Goal: Task Accomplishment & Management: Manage account settings

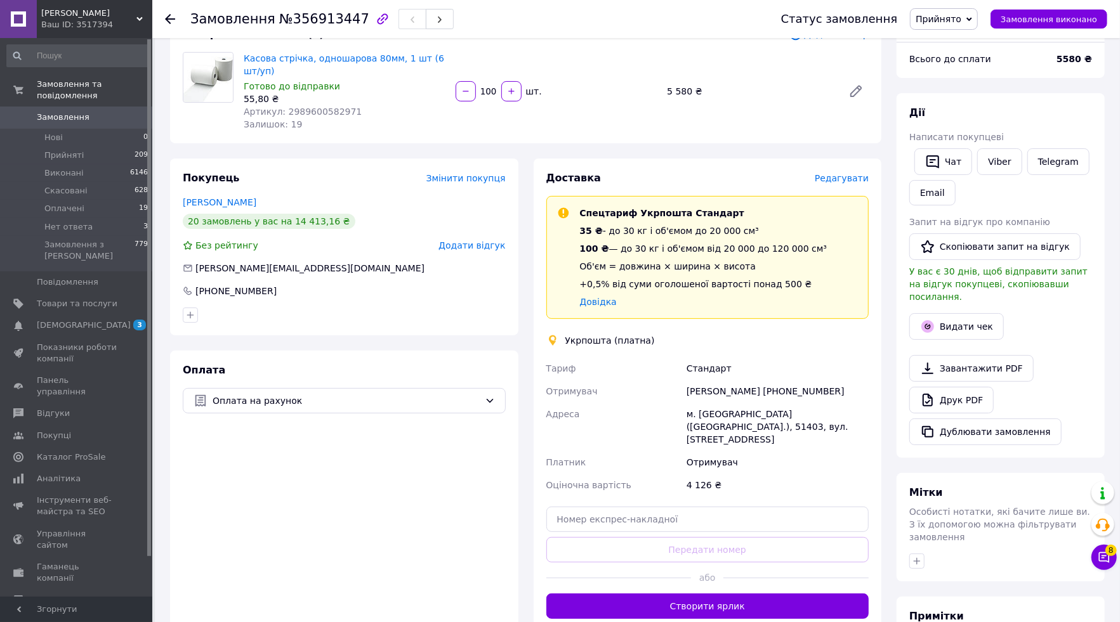
scroll to position [97, 0]
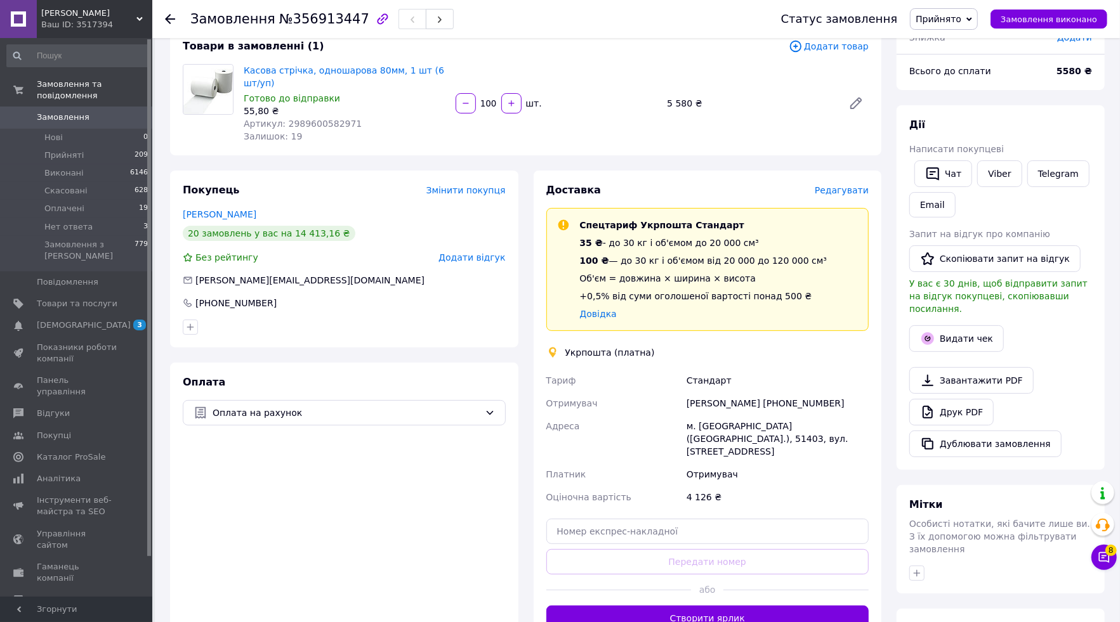
scroll to position [93, 0]
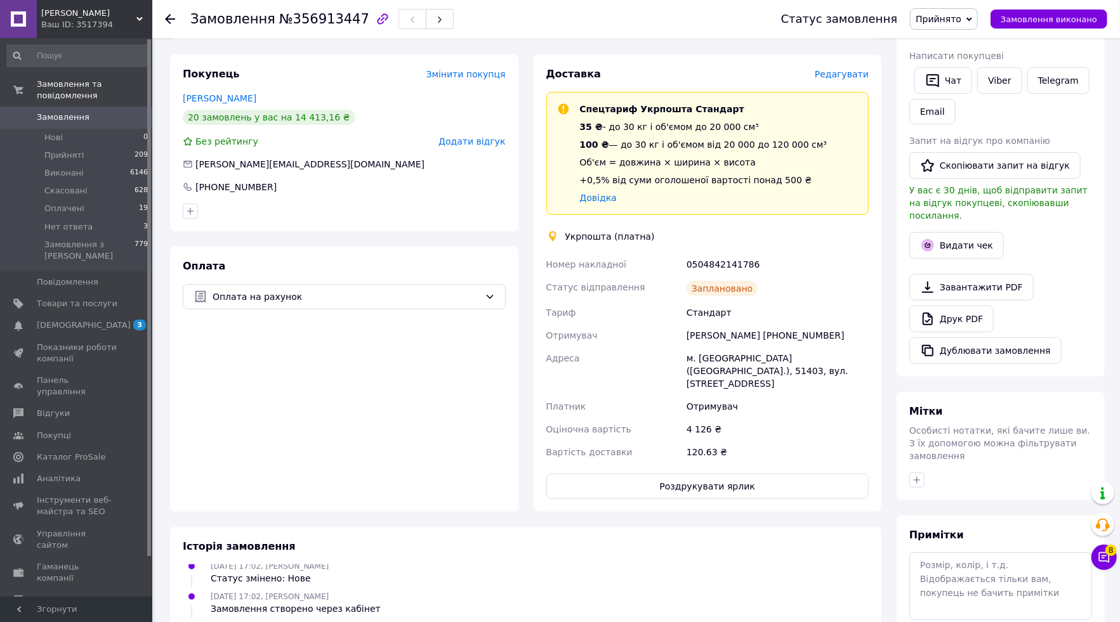
scroll to position [194, 0]
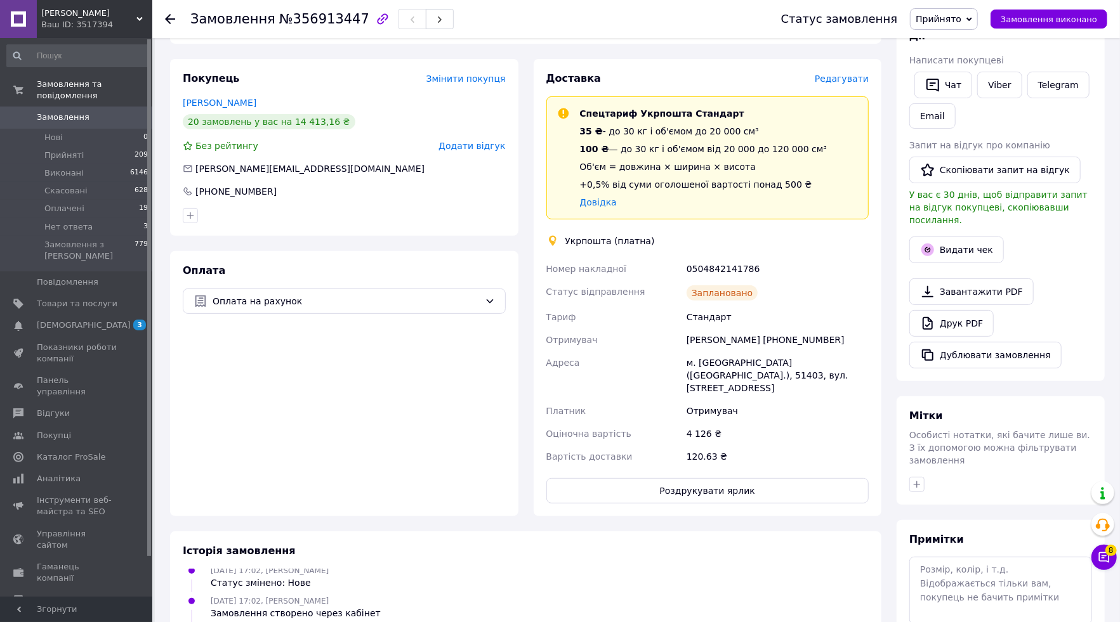
click at [845, 84] on span "Редагувати" at bounding box center [841, 79] width 54 height 10
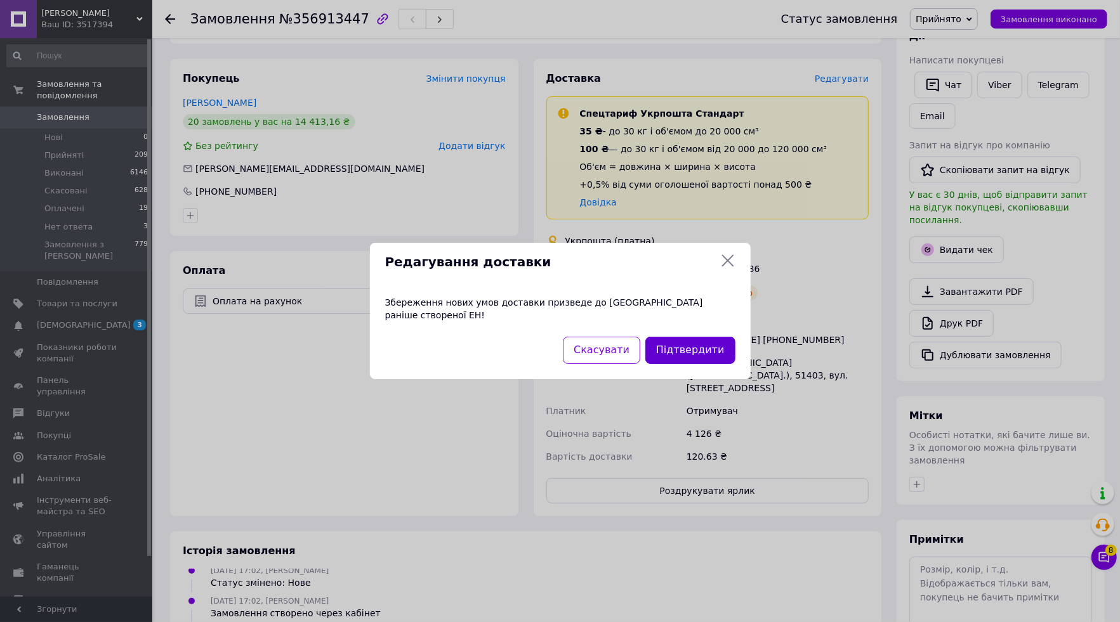
click at [689, 352] on button "Підтвердити" at bounding box center [689, 350] width 89 height 27
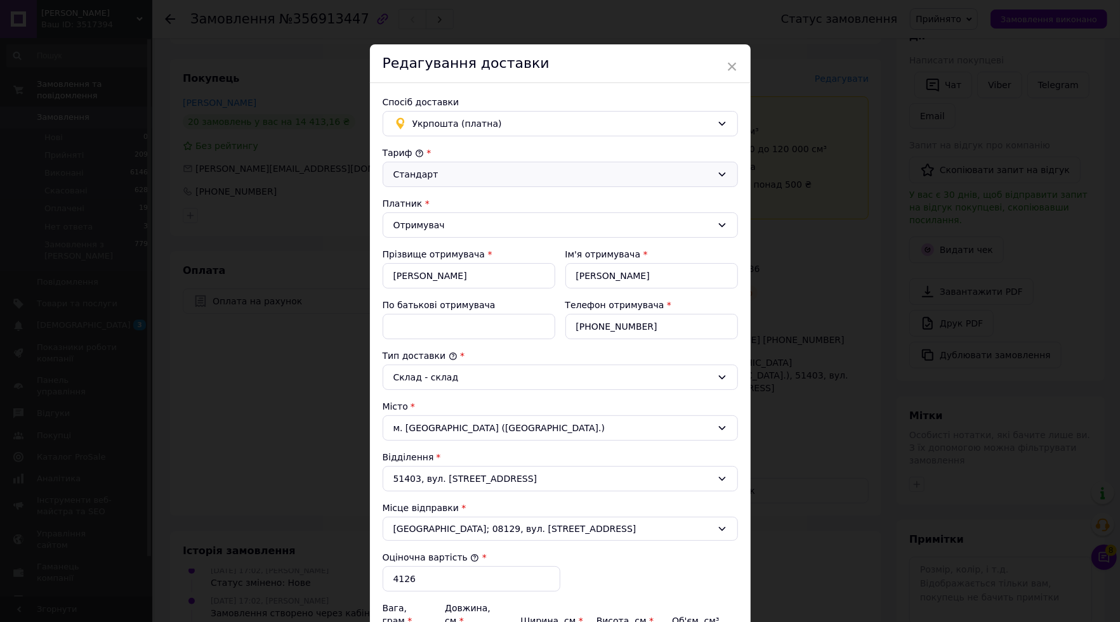
scroll to position [0, 0]
click at [592, 173] on div "Стандарт" at bounding box center [552, 174] width 318 height 14
click at [586, 174] on div "Стандарт" at bounding box center [552, 174] width 318 height 14
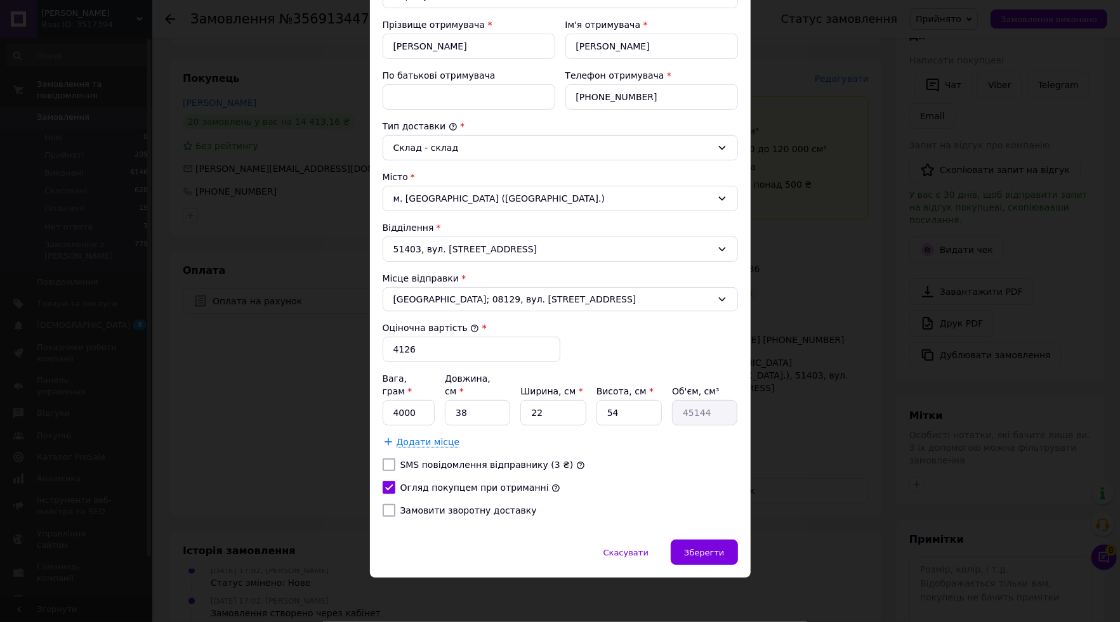
scroll to position [232, 0]
click at [422, 413] on input "4000" at bounding box center [408, 412] width 53 height 25
type input "15000"
click at [497, 414] on input "38" at bounding box center [477, 412] width 65 height 25
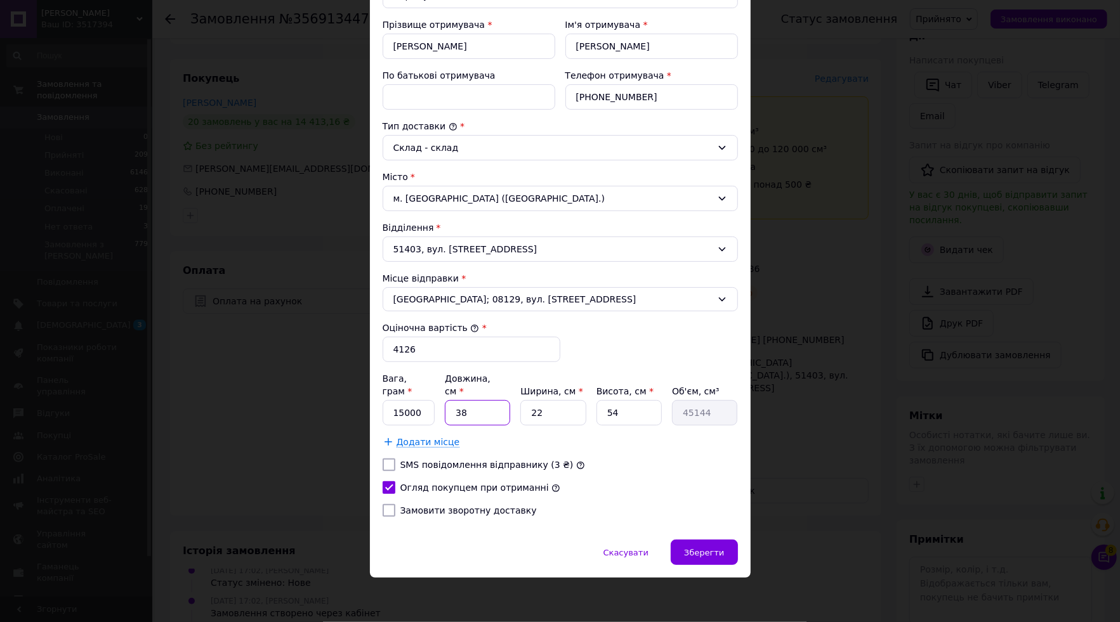
click at [482, 417] on input "38" at bounding box center [477, 412] width 65 height 25
click at [563, 410] on input "22" at bounding box center [552, 412] width 65 height 25
click at [473, 414] on input "38" at bounding box center [477, 412] width 65 height 25
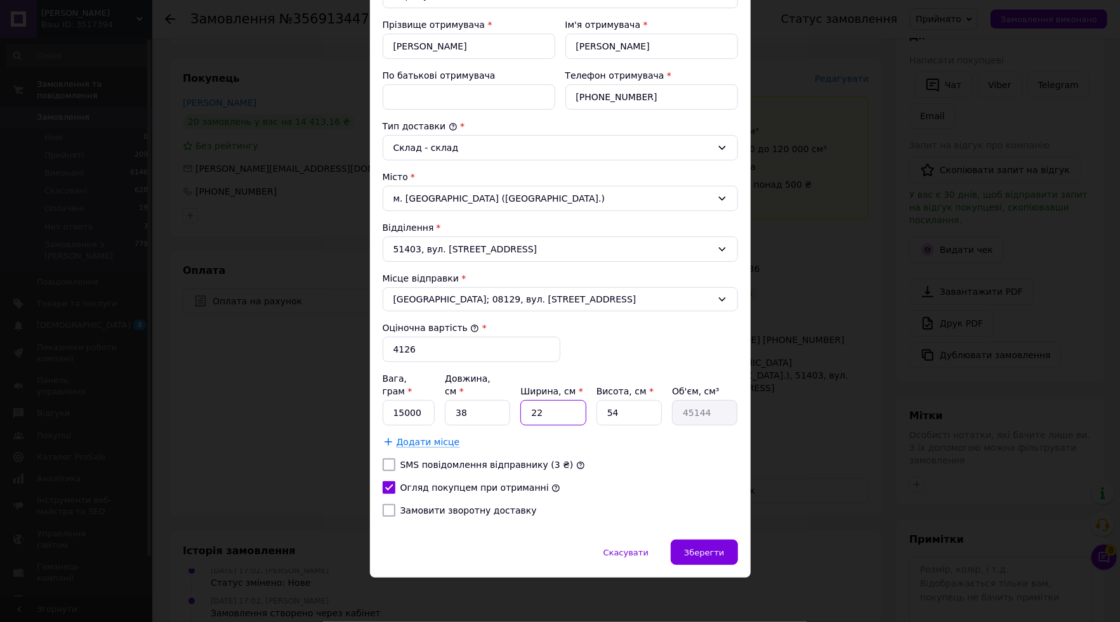
click at [544, 412] on input "22" at bounding box center [552, 412] width 65 height 25
click at [637, 412] on input "54" at bounding box center [628, 412] width 65 height 25
click at [717, 410] on input "45144" at bounding box center [704, 412] width 65 height 25
click at [637, 408] on input "54" at bounding box center [628, 412] width 65 height 25
click at [612, 549] on span "Скасувати" at bounding box center [625, 553] width 45 height 10
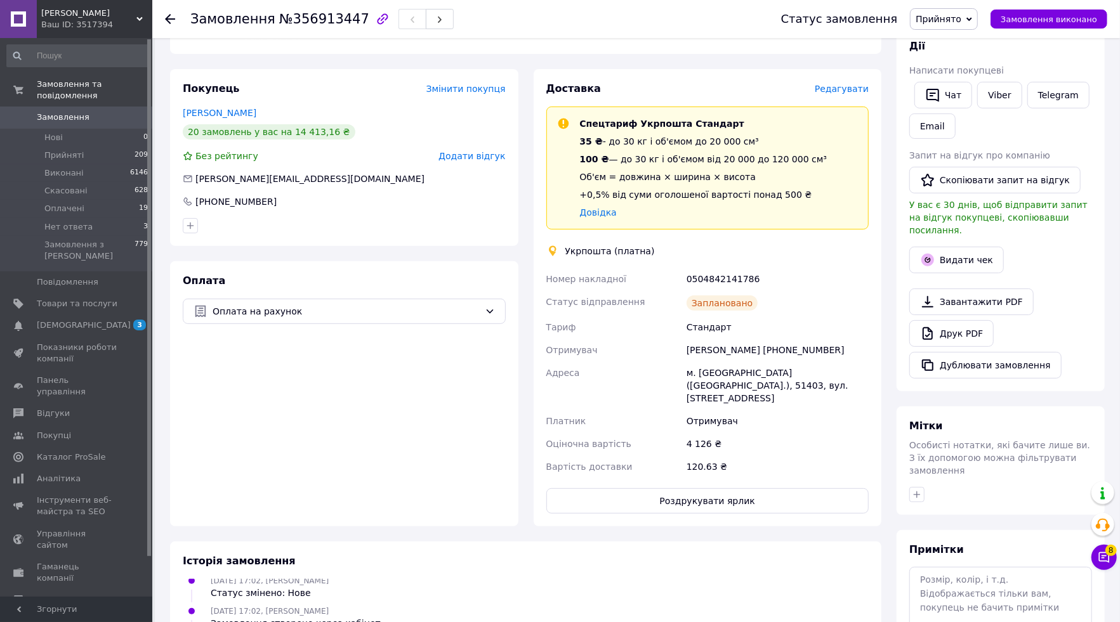
scroll to position [194, 0]
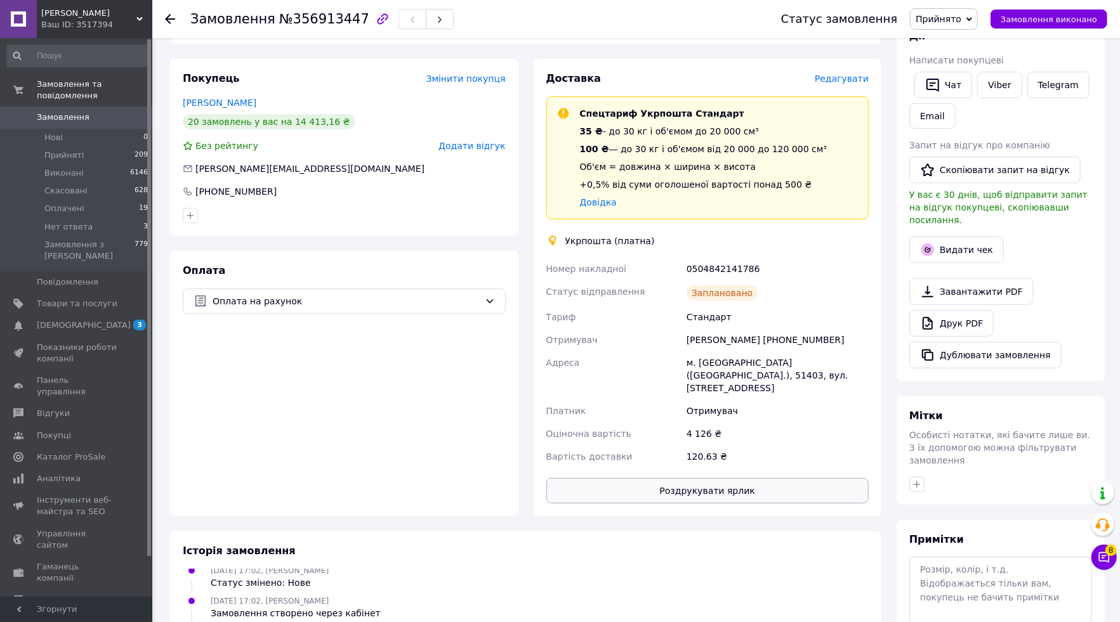
click at [747, 488] on button "Роздрукувати ярлик" at bounding box center [707, 490] width 323 height 25
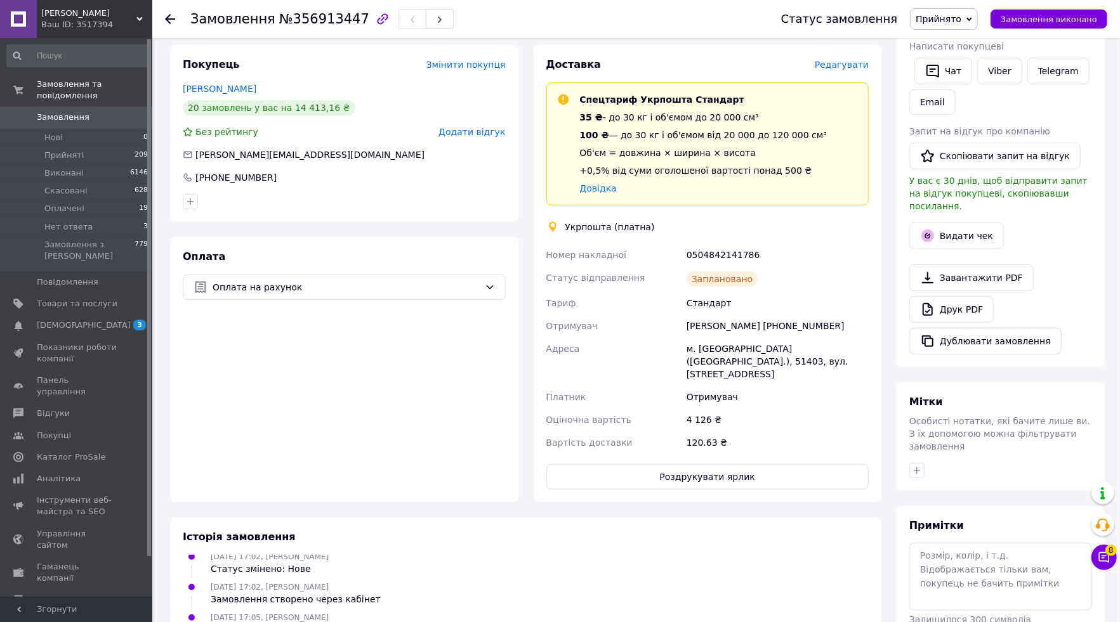
scroll to position [211, 0]
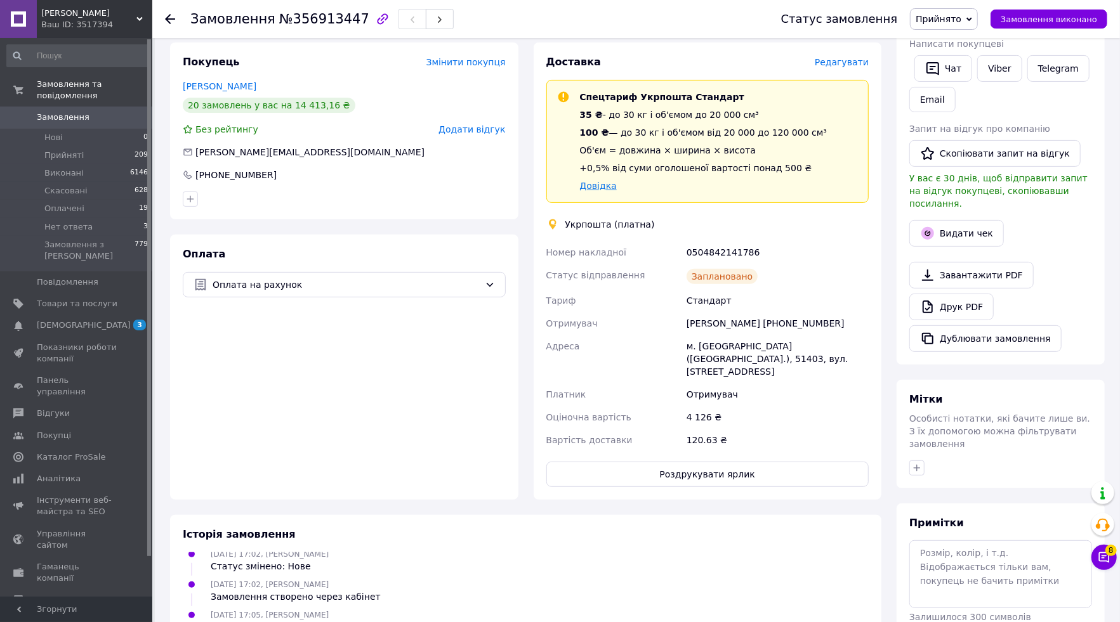
click at [599, 183] on link "Довідка" at bounding box center [598, 186] width 37 height 10
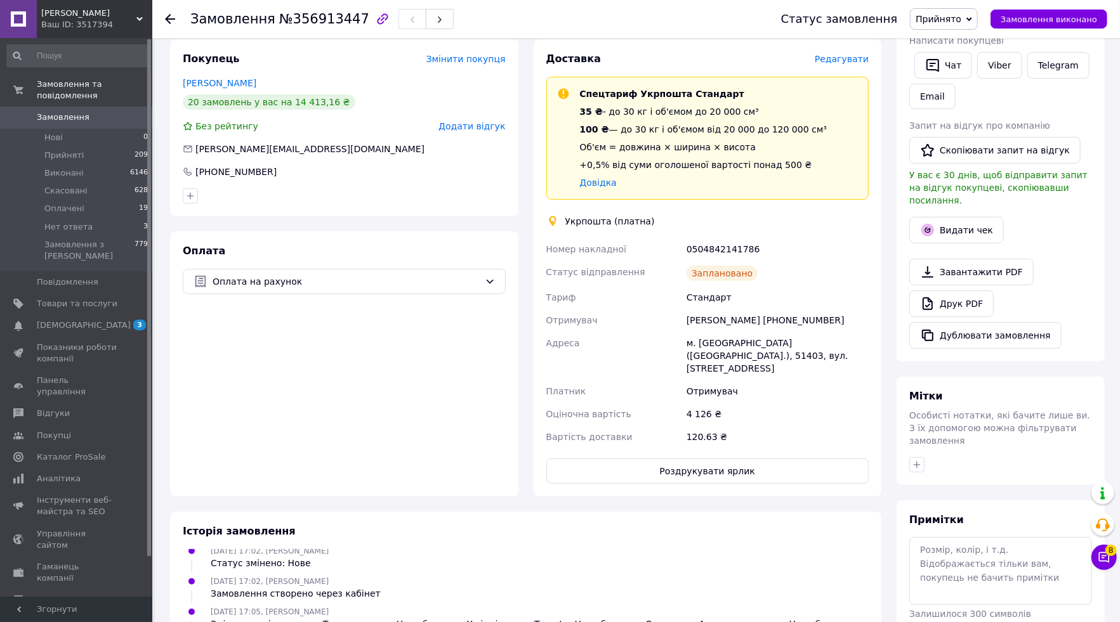
scroll to position [195, 0]
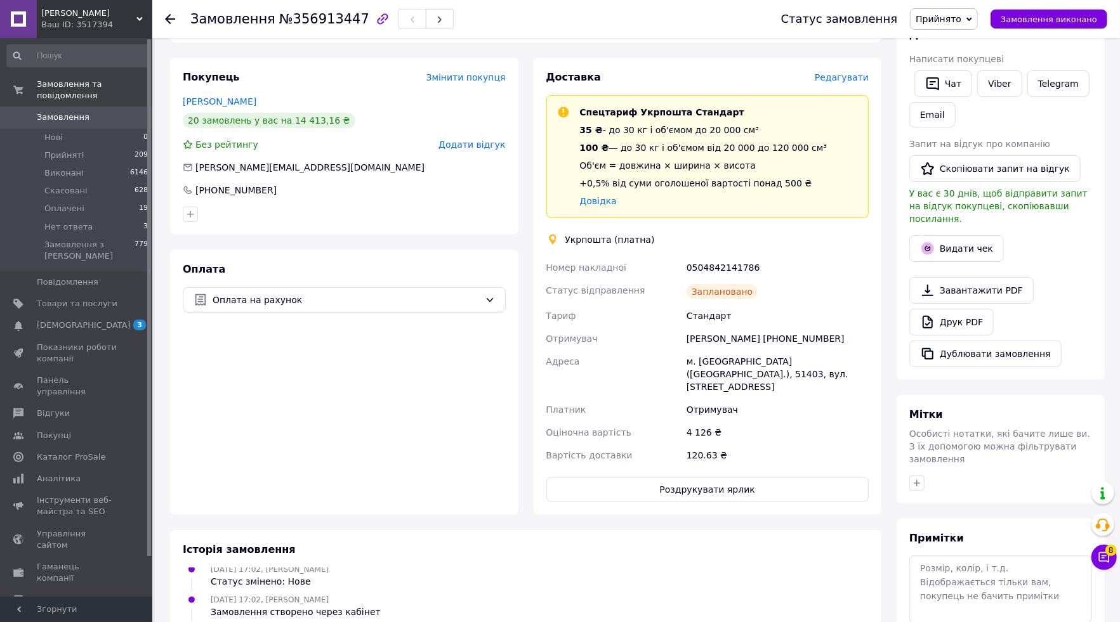
drag, startPoint x: 612, startPoint y: 133, endPoint x: 661, endPoint y: 138, distance: 49.1
click at [661, 136] on div "35 ₴ - до 30 кг і об'ємом до 20 000 см³" at bounding box center [703, 130] width 247 height 13
click at [785, 122] on div "Спецтариф Укрпошта Стандарт 35 ₴ - до 30 кг і об'ємом до 20 000 см³ 100 ₴ — до …" at bounding box center [704, 156] width 258 height 101
drag, startPoint x: 618, startPoint y: 151, endPoint x: 653, endPoint y: 151, distance: 34.9
click at [653, 151] on div "100 ₴ — до 30 кг і об'ємом від 20 000 до 120 000 см³" at bounding box center [703, 147] width 247 height 13
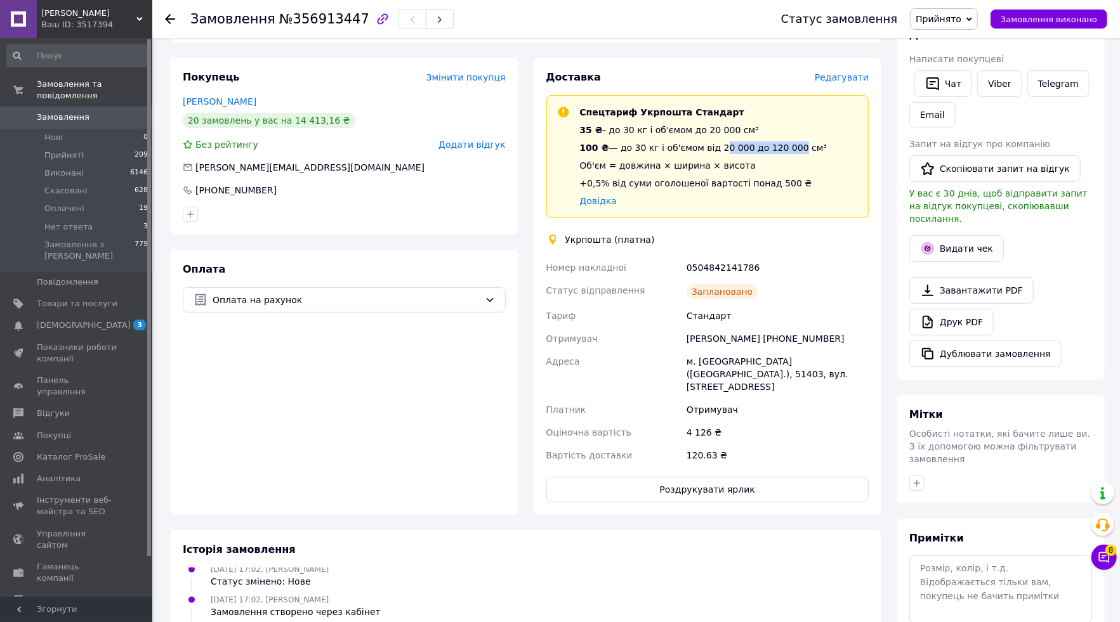
drag, startPoint x: 719, startPoint y: 152, endPoint x: 795, endPoint y: 153, distance: 75.5
click at [795, 153] on div "100 ₴ — до 30 кг і об'ємом від 20 000 до 120 000 см³" at bounding box center [703, 147] width 247 height 13
click at [840, 161] on div "Спецтариф Укрпошта Стандарт 35 ₴ - до 30 кг і об'ємом до 20 000 см³ 100 ₴ — до …" at bounding box center [707, 156] width 311 height 101
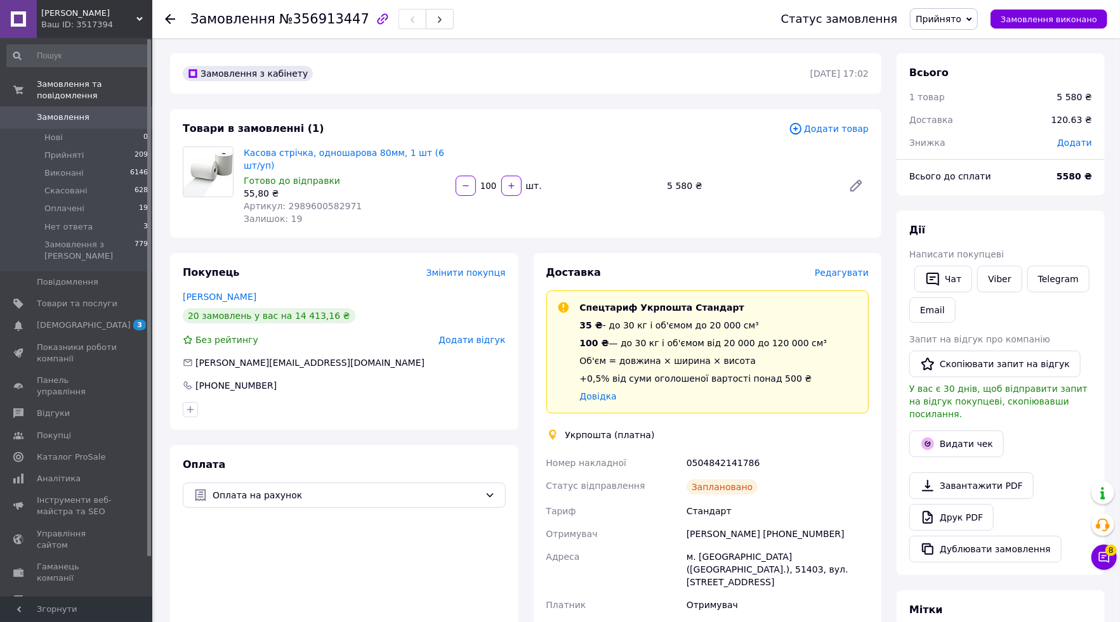
scroll to position [0, 0]
click at [66, 121] on span "Замовлення" at bounding box center [63, 117] width 53 height 11
